Goal: Find specific page/section: Find specific page/section

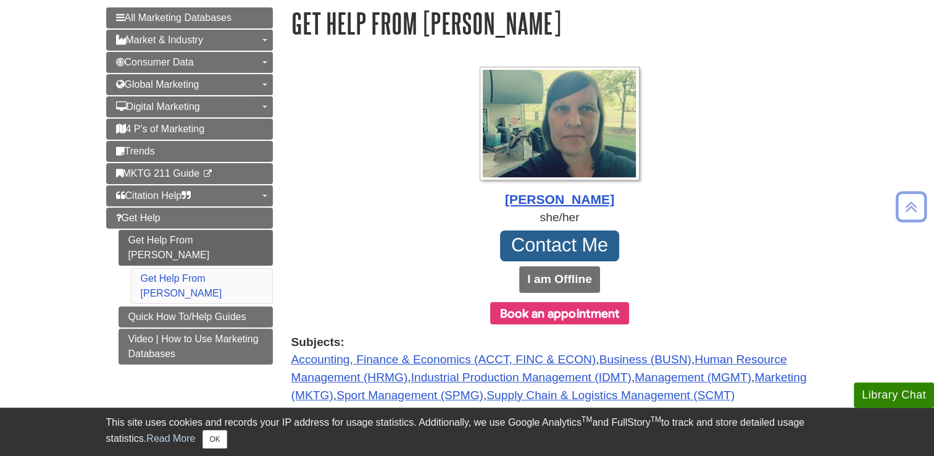
scroll to position [149, 0]
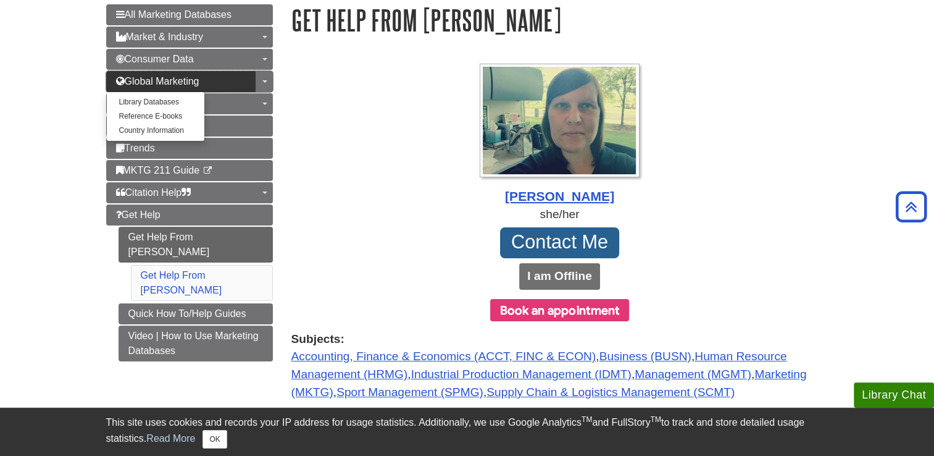
click at [173, 80] on span "Global Marketing" at bounding box center [157, 81] width 83 height 10
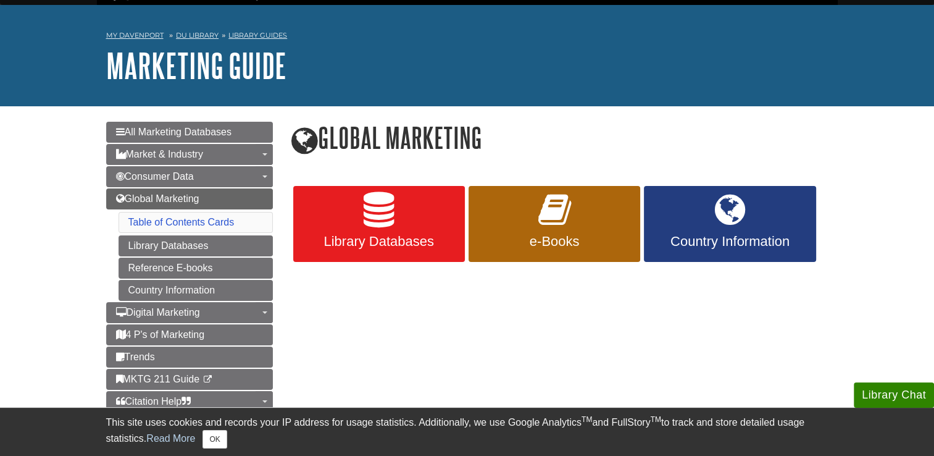
scroll to position [33, 0]
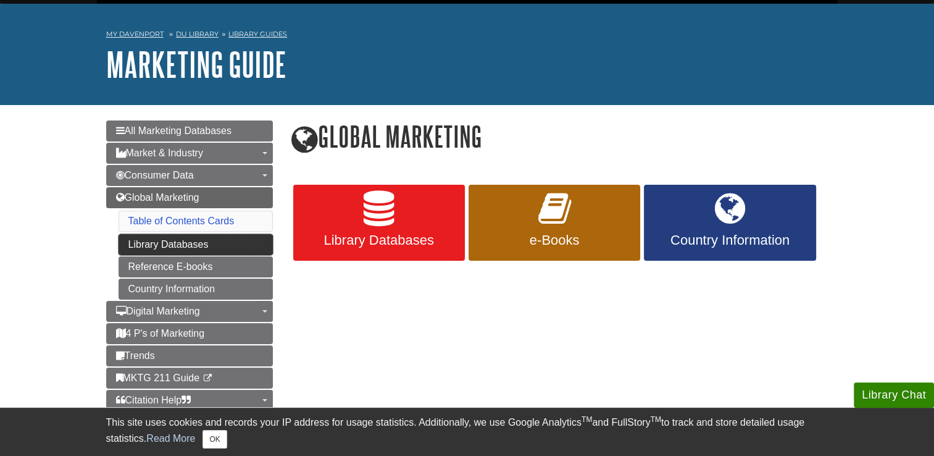
click at [244, 240] on link "Library Databases" at bounding box center [196, 244] width 154 height 21
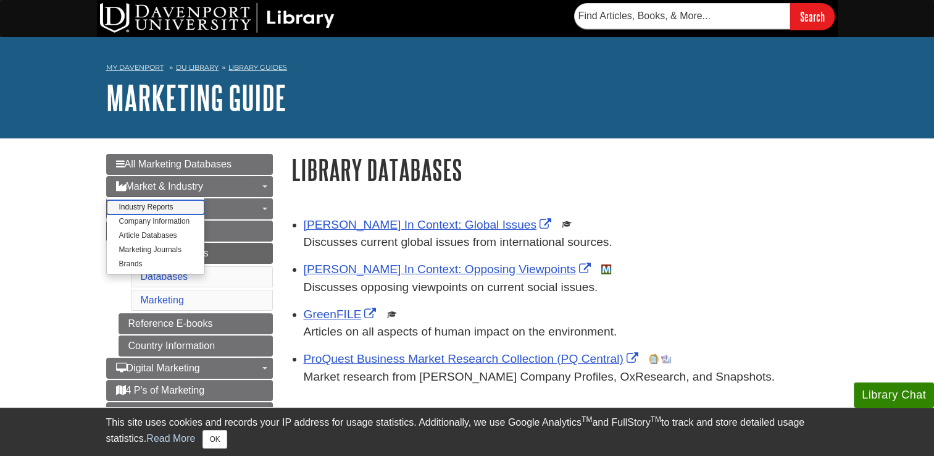
click at [170, 206] on link "Industry Reports" at bounding box center [156, 207] width 98 height 14
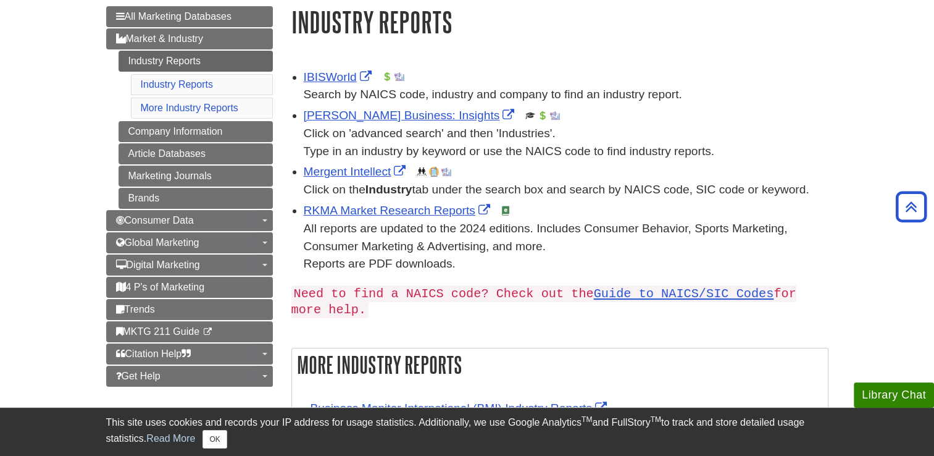
scroll to position [131, 0]
